Goal: Task Accomplishment & Management: Complete application form

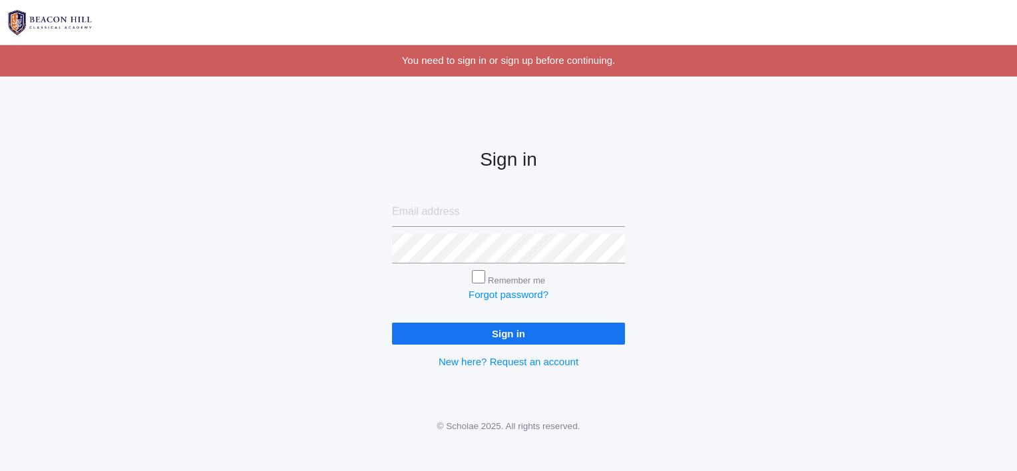
type input "[EMAIL_ADDRESS][DOMAIN_NAME]"
click at [529, 340] on input "Sign in" at bounding box center [508, 334] width 233 height 22
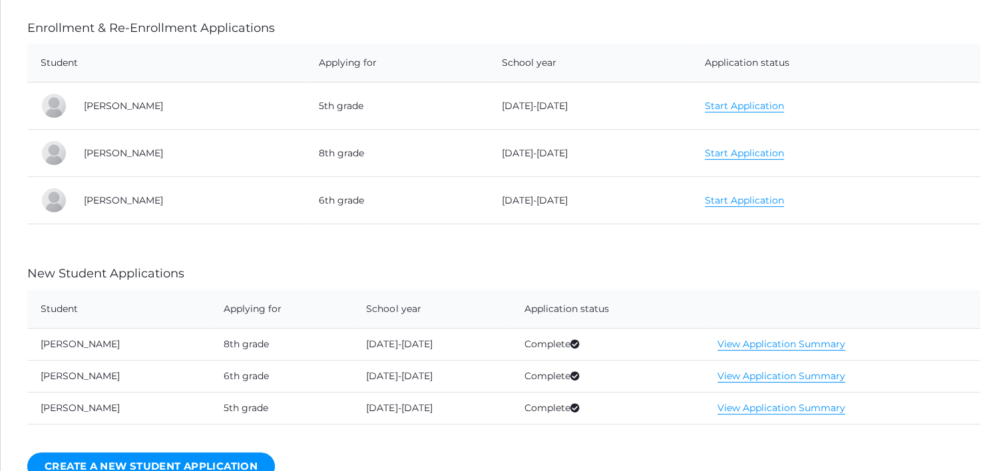
scroll to position [200, 0]
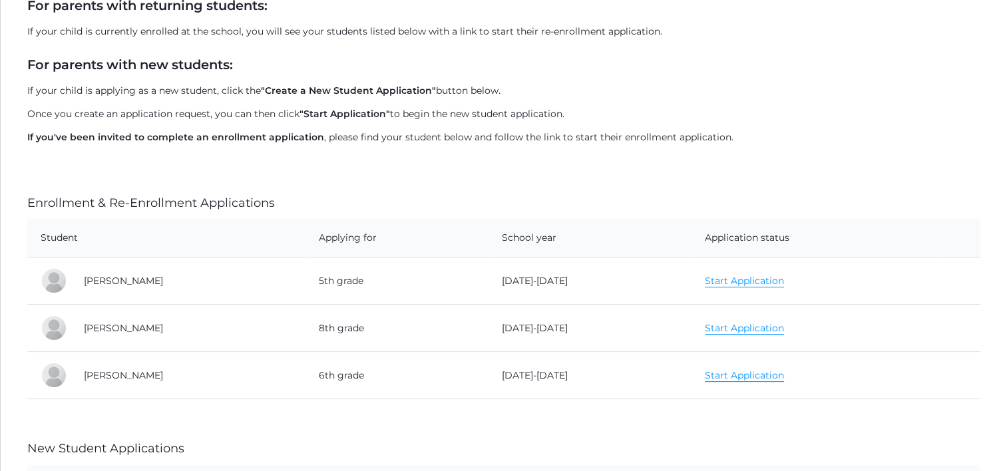
click at [714, 280] on link "Start Application" at bounding box center [744, 281] width 79 height 13
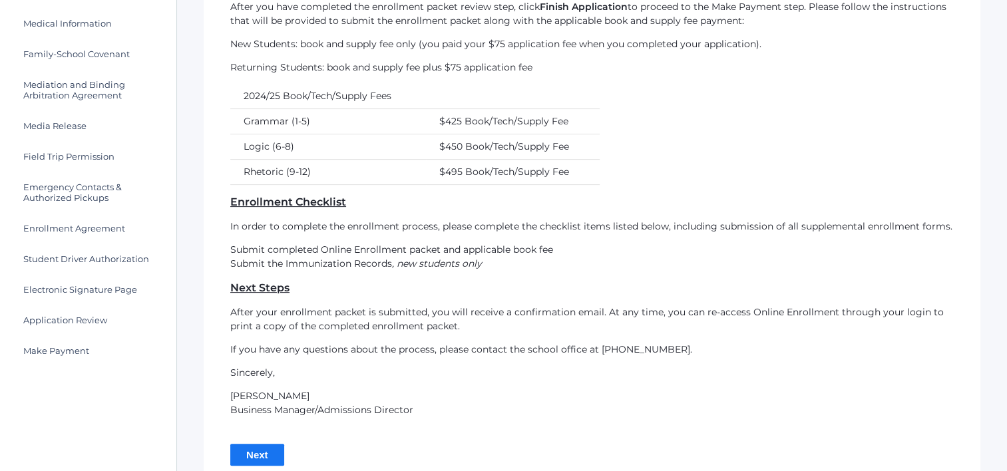
scroll to position [390, 0]
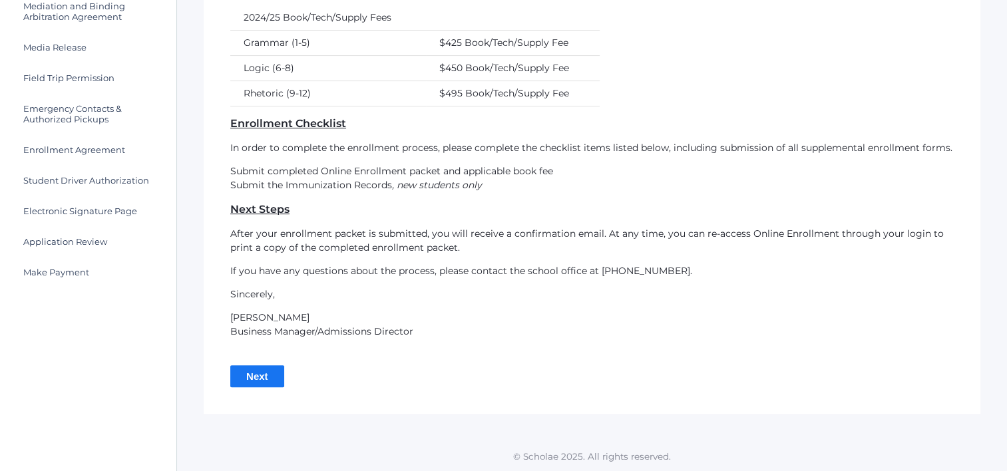
click at [266, 377] on input "Next" at bounding box center [257, 376] width 54 height 22
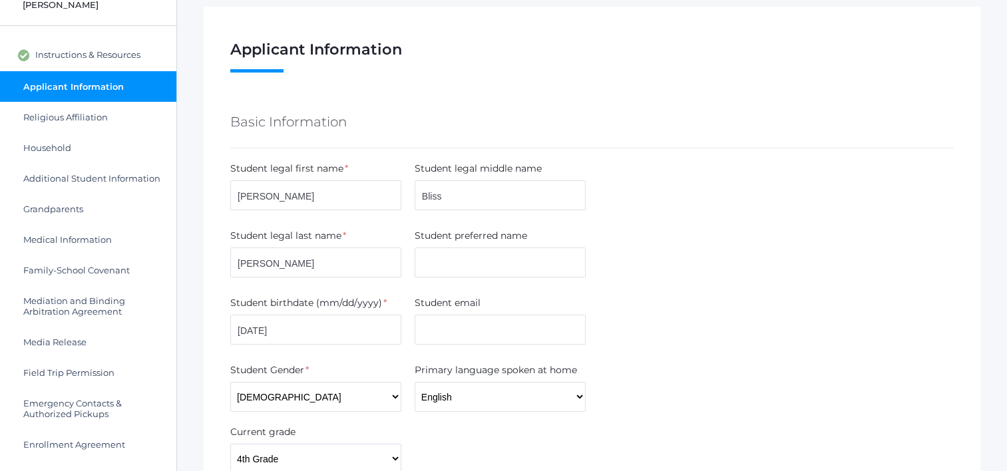
scroll to position [333, 0]
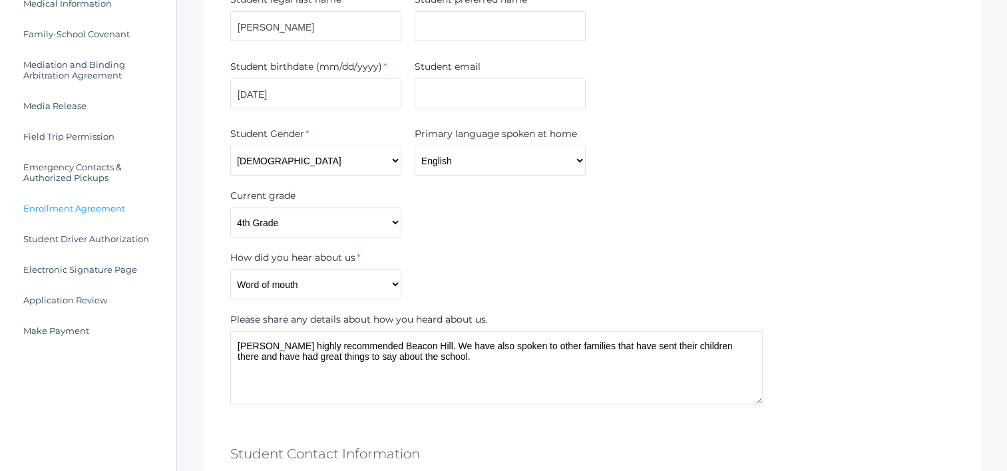
click at [65, 204] on span "Enrollment Agreement" at bounding box center [74, 208] width 102 height 11
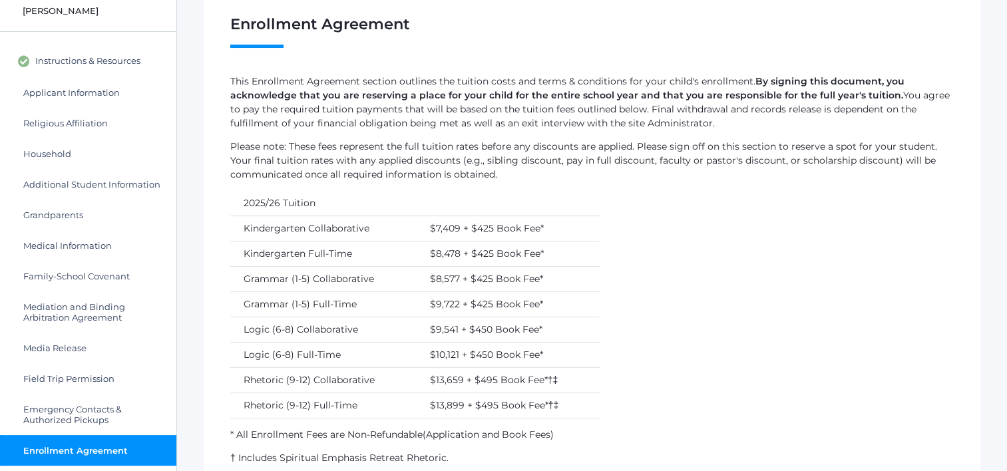
scroll to position [200, 0]
